Goal: Use online tool/utility: Use online tool/utility

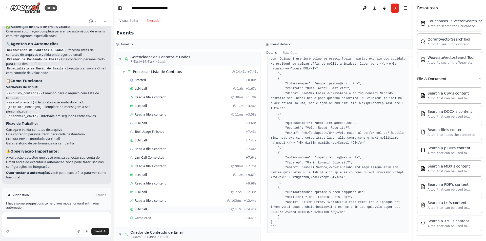
scroll to position [98, 0]
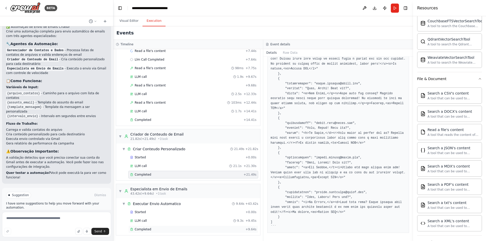
click at [204, 226] on div "Completed + 9.64s" at bounding box center [193, 229] width 130 height 8
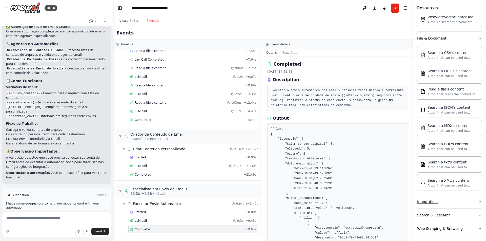
scroll to position [148, 0]
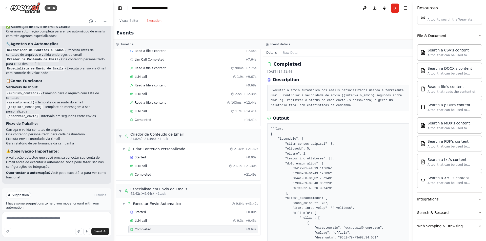
click at [480, 200] on icon "button" at bounding box center [480, 199] width 4 height 4
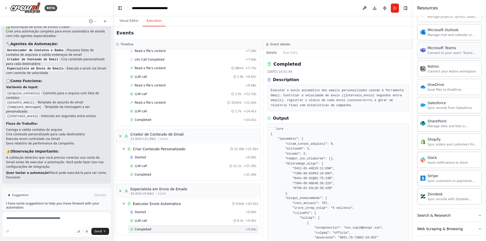
scroll to position [553, 0]
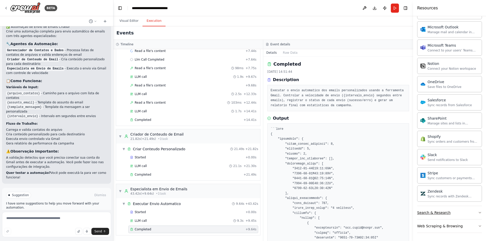
click at [467, 212] on button "Search & Research" at bounding box center [449, 212] width 65 height 13
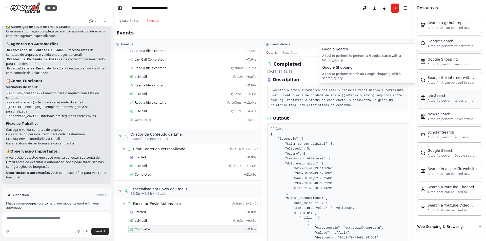
scroll to position [812, 0]
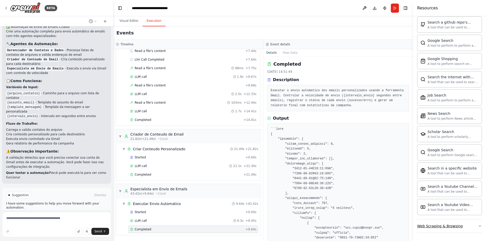
click at [471, 231] on button "Web Scraping & Browsing" at bounding box center [449, 225] width 65 height 13
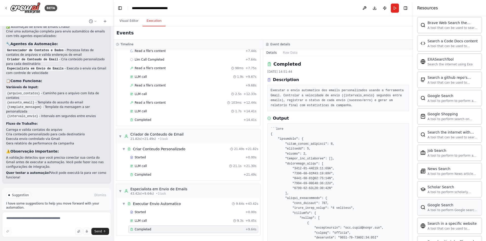
scroll to position [742, 0]
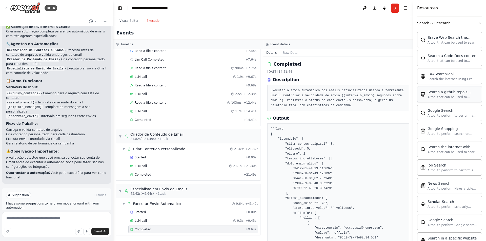
click at [459, 96] on div "A tool that can be used to semantic search a query from a github repo's content…" at bounding box center [453, 97] width 51 height 4
click at [125, 14] on header "**********" at bounding box center [263, 8] width 300 height 16
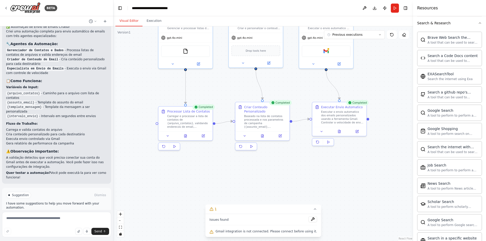
click at [126, 20] on button "Visual Editor" at bounding box center [128, 21] width 27 height 11
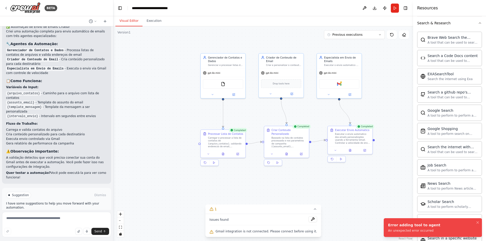
drag, startPoint x: 324, startPoint y: 193, endPoint x: 321, endPoint y: 182, distance: 10.9
click at [322, 185] on div ".deletable-edge-delete-btn { width: 20px; height: 20px; border: 0px solid #ffff…" at bounding box center [263, 133] width 300 height 214
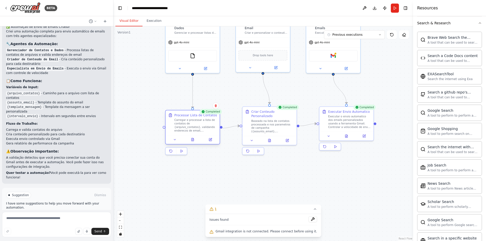
click at [196, 125] on div "Carregar e processar a lista de contatos de {arquivo_contatos}, validando ender…" at bounding box center [195, 125] width 43 height 14
drag, startPoint x: 283, startPoint y: 128, endPoint x: 279, endPoint y: 126, distance: 5.0
click at [279, 126] on div "Baseado na lista de contatos processada e nos parametros de campanha ({assunto_…" at bounding box center [270, 121] width 43 height 14
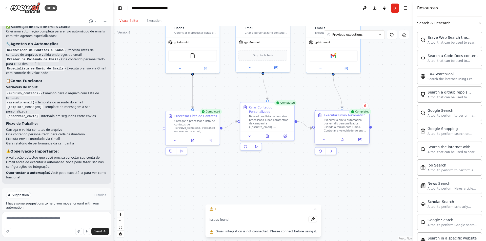
drag, startPoint x: 346, startPoint y: 120, endPoint x: 341, endPoint y: 123, distance: 4.9
click at [341, 123] on div "Executar o envio automatico dos emails personalizados usando a ferramenta Gmail…" at bounding box center [345, 125] width 43 height 14
drag, startPoint x: 276, startPoint y: 45, endPoint x: 280, endPoint y: 44, distance: 3.9
click at [280, 44] on div "gpt-4o-mini" at bounding box center [267, 42] width 54 height 10
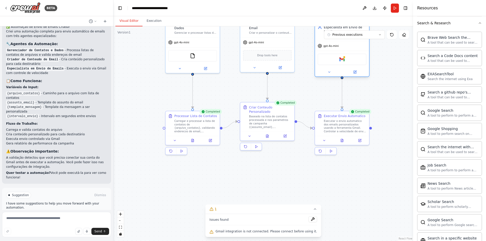
drag, startPoint x: 320, startPoint y: 47, endPoint x: 331, endPoint y: 49, distance: 11.1
click at [331, 49] on div "gpt-4o-mini Gmail" at bounding box center [342, 59] width 54 height 36
